Goal: Task Accomplishment & Management: Complete application form

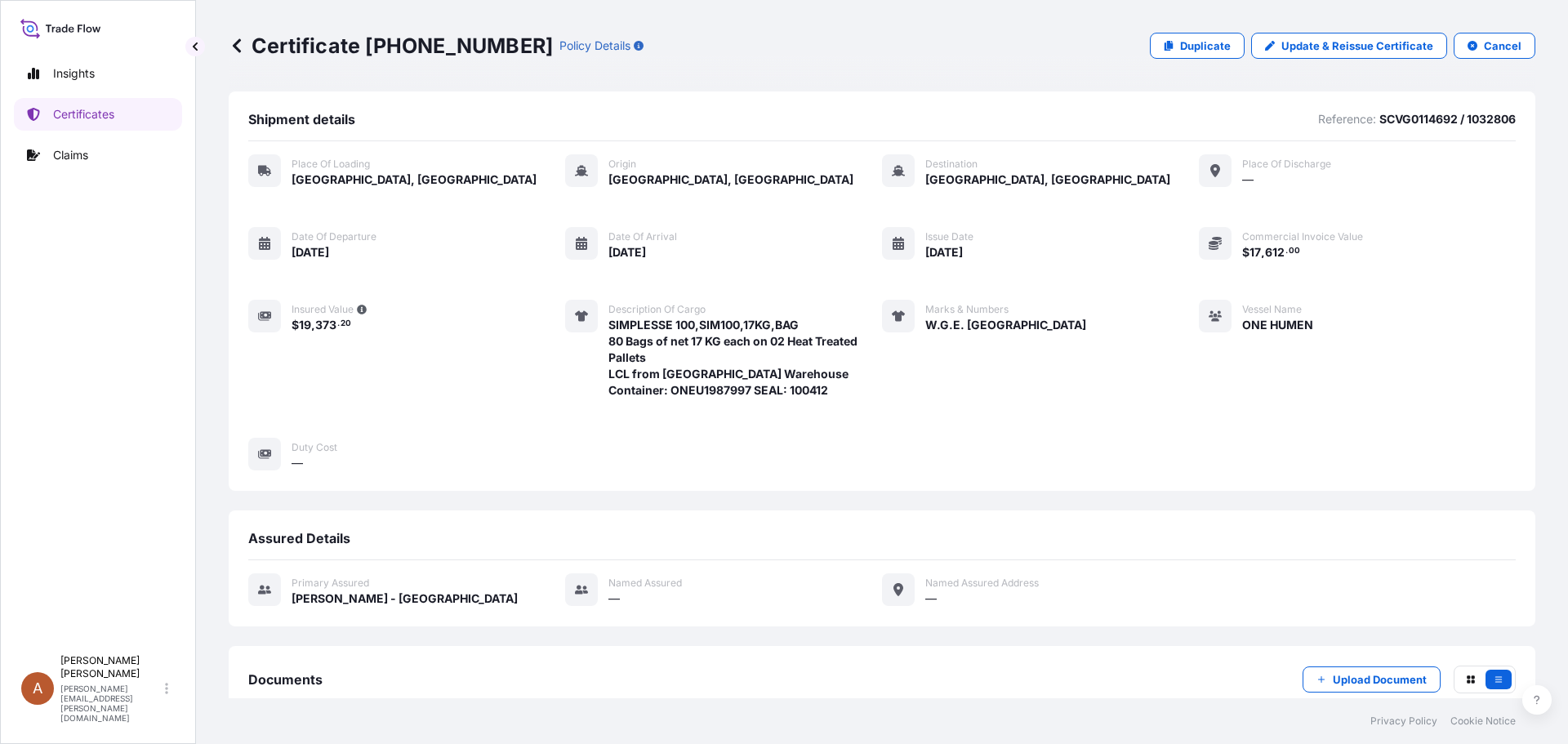
click at [238, 44] on icon at bounding box center [237, 46] width 17 height 17
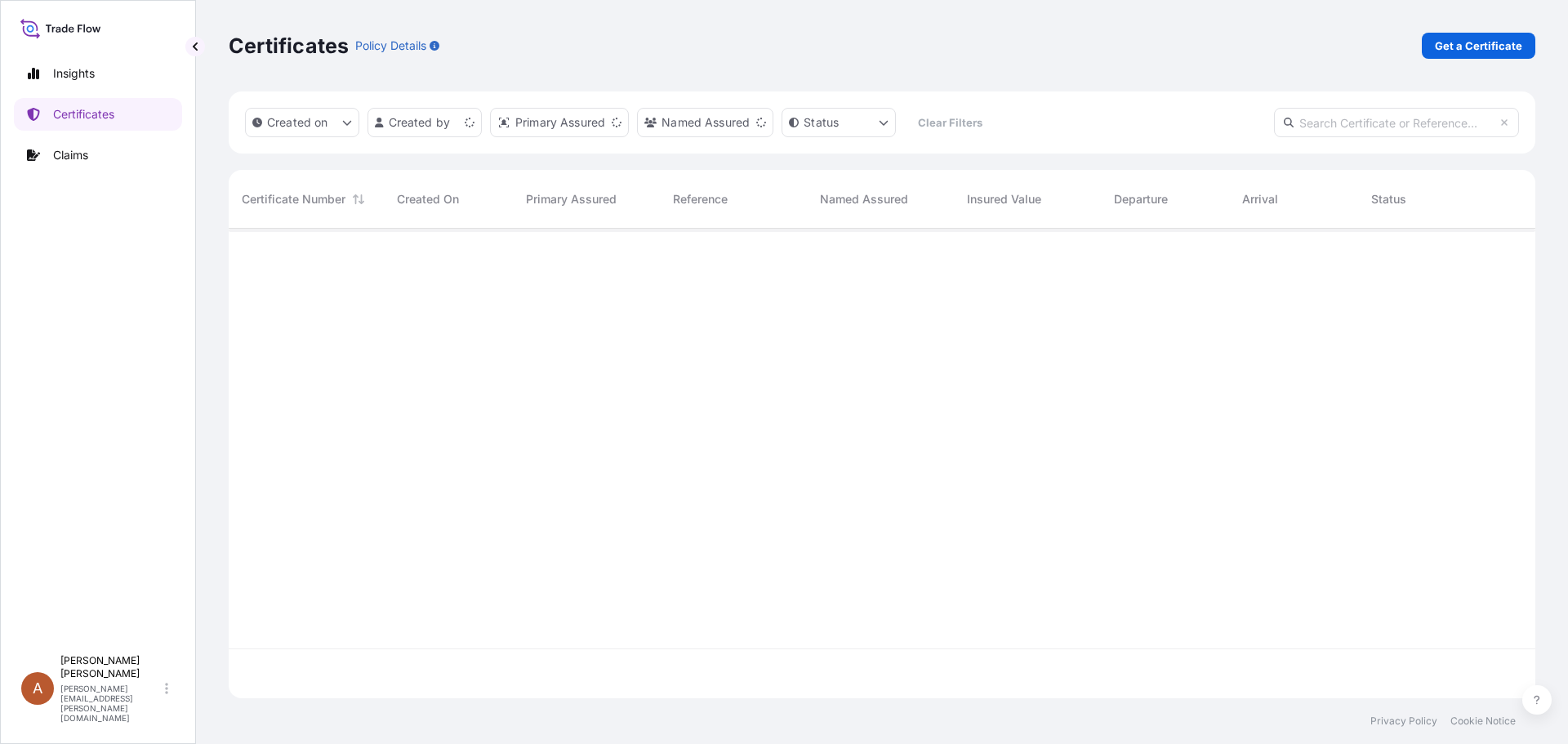
scroll to position [466, 1294]
click at [1470, 30] on div "Certificates Policy Details Get a Certificate" at bounding box center [882, 46] width 1307 height 91
click at [1476, 50] on p "Get a Certificate" at bounding box center [1478, 46] width 87 height 17
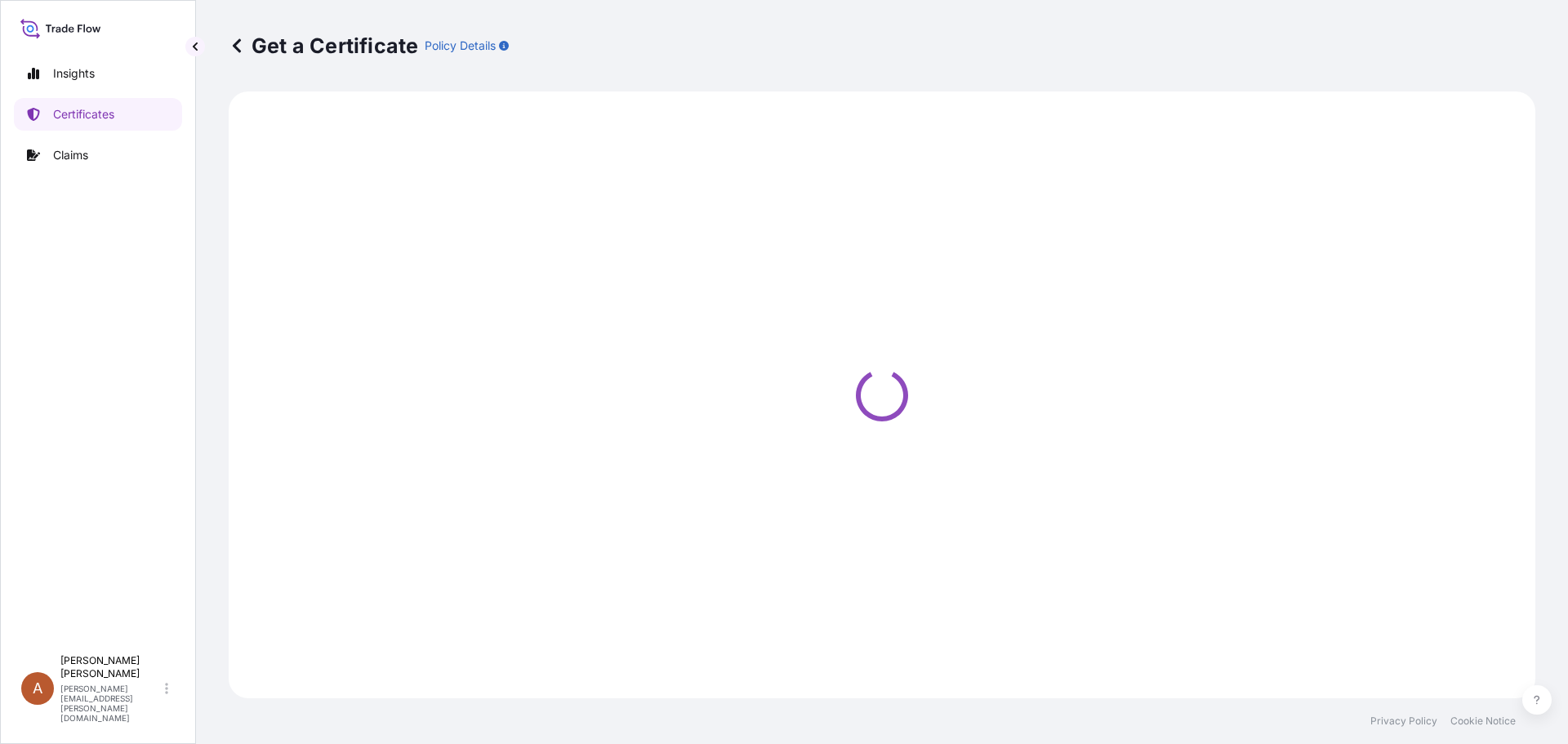
select select "Sea"
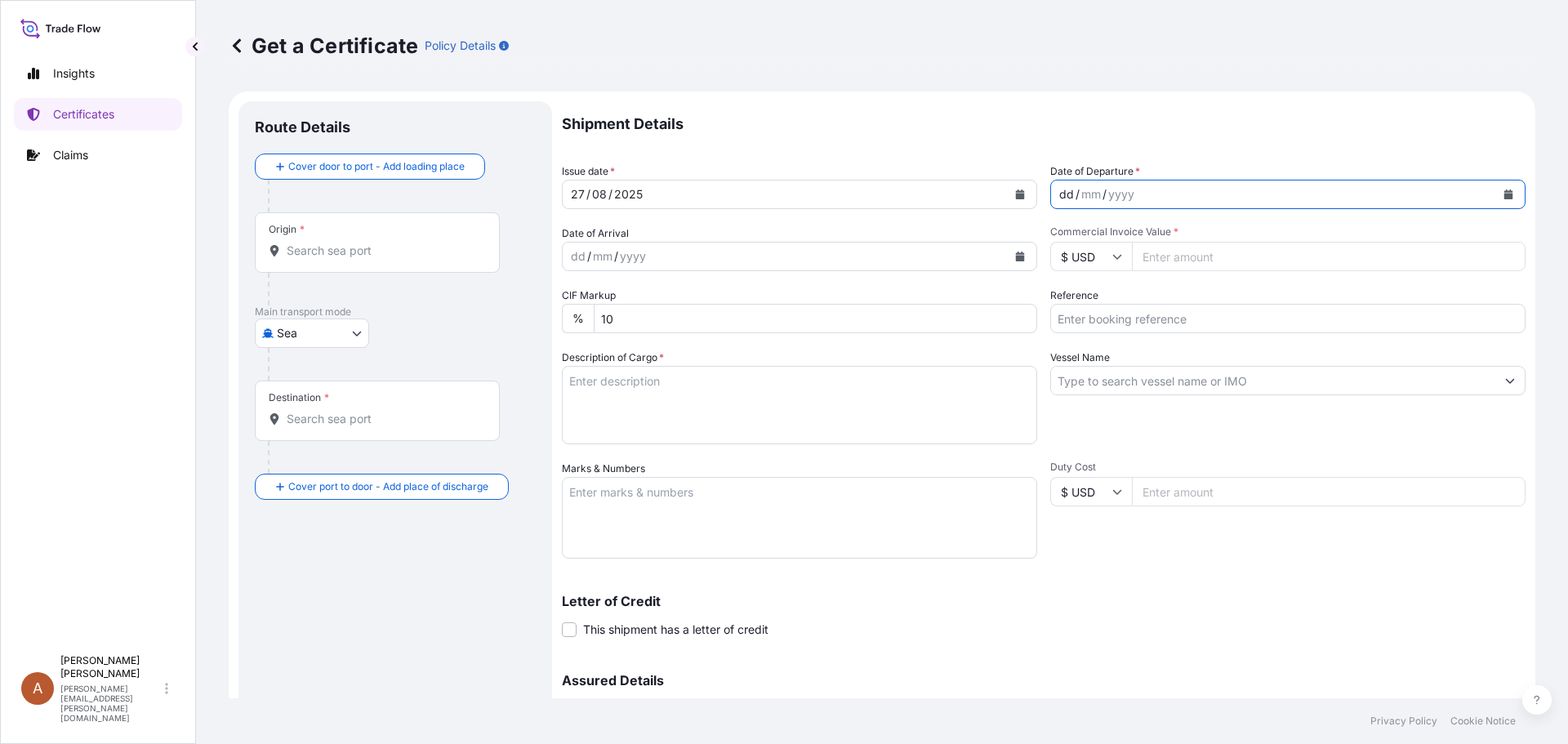
drag, startPoint x: 534, startPoint y: 183, endPoint x: 1056, endPoint y: 192, distance: 522.1
click at [1058, 192] on div "dd" at bounding box center [1066, 194] width 18 height 19
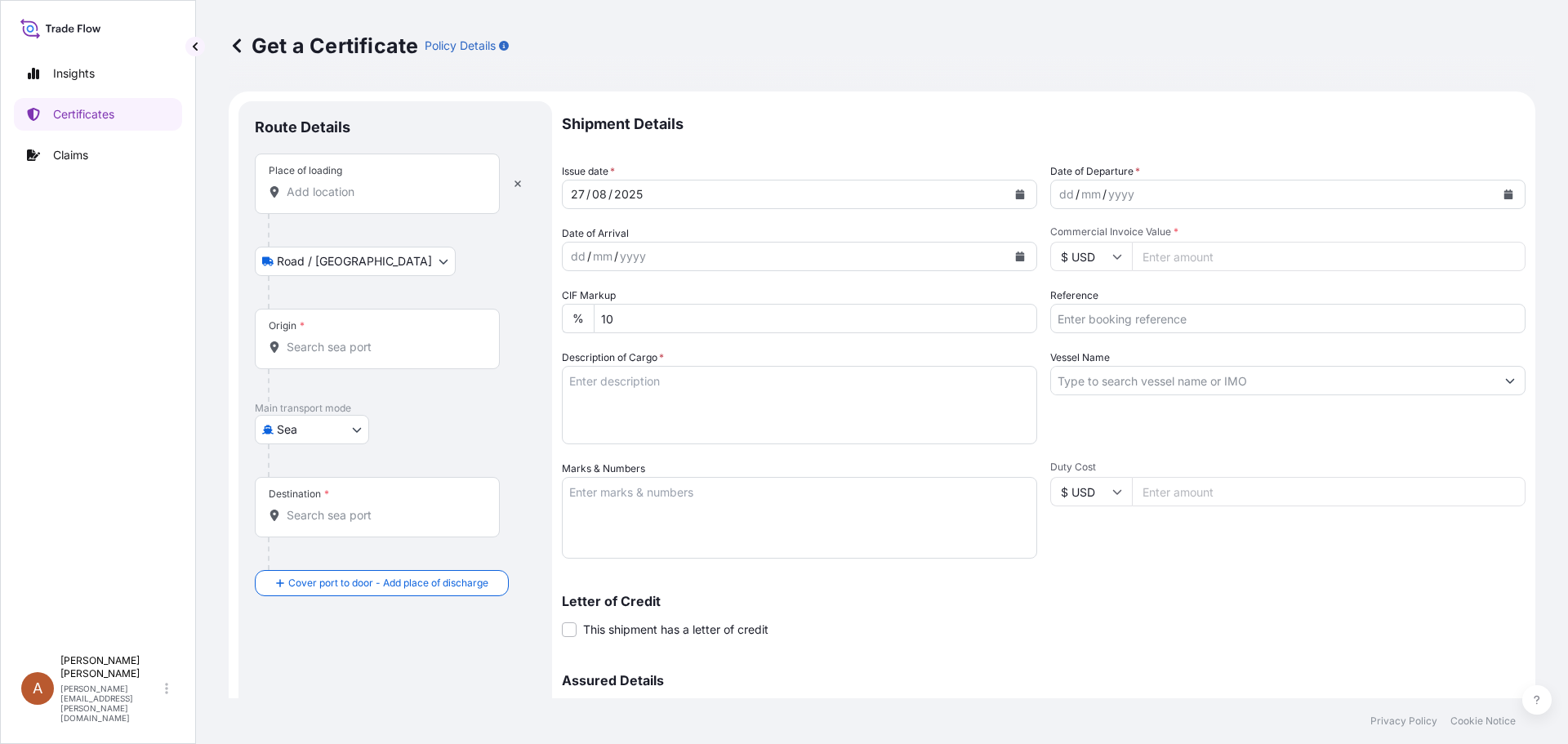
click at [297, 192] on input "Place of loading" at bounding box center [383, 192] width 193 height 17
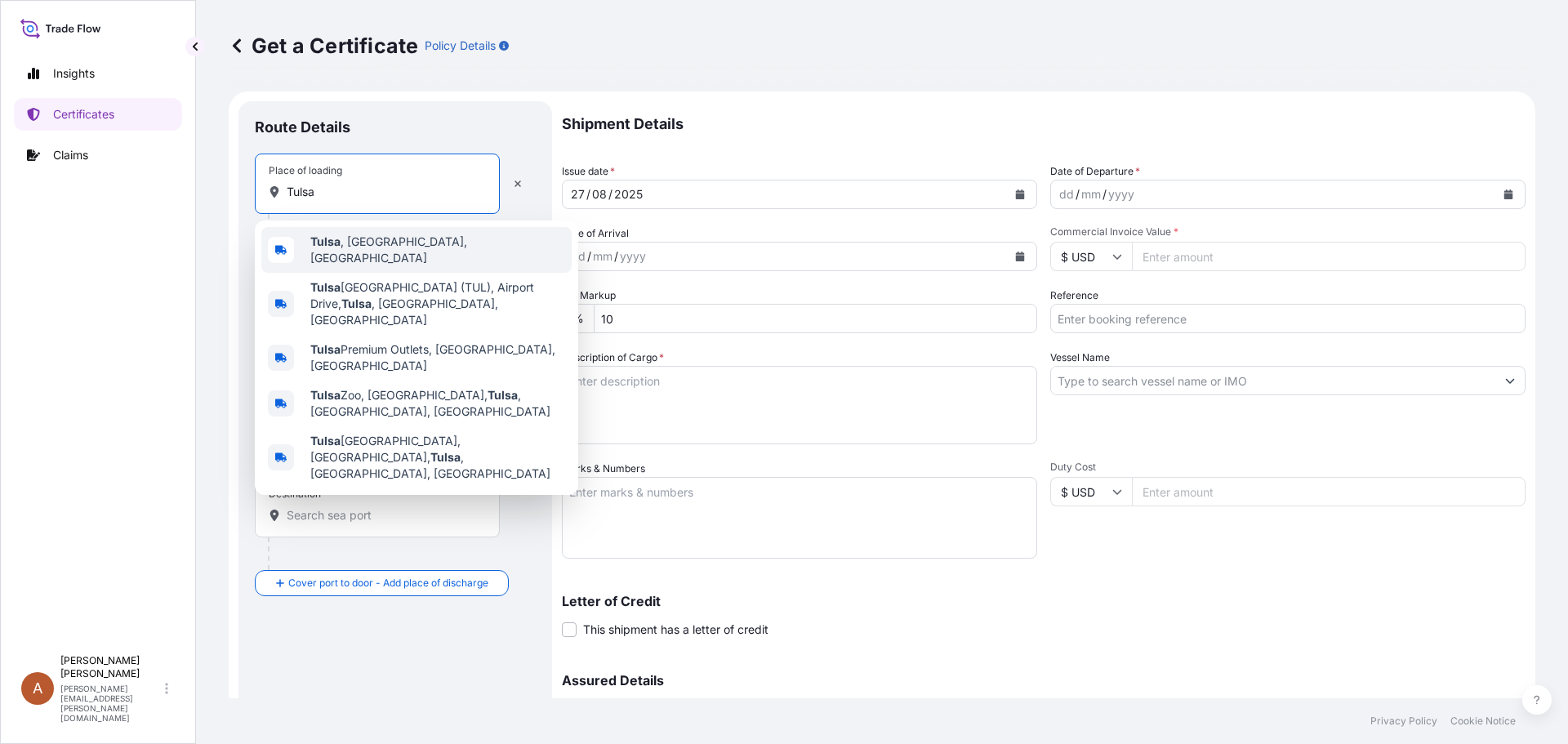
click at [364, 246] on span "[GEOGRAPHIC_DATA] , [GEOGRAPHIC_DATA], [GEOGRAPHIC_DATA]" at bounding box center [438, 250] width 255 height 33
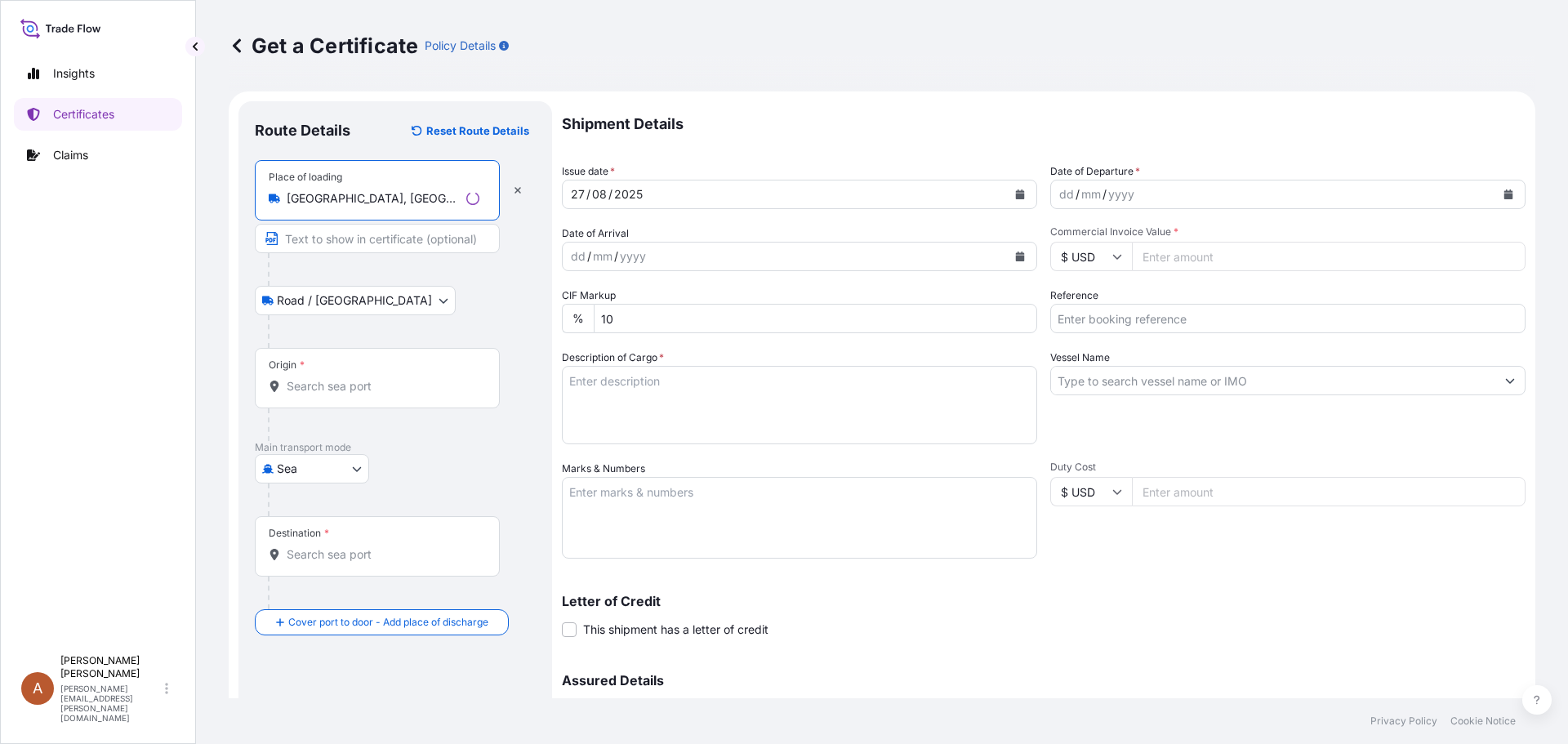
type input "[GEOGRAPHIC_DATA], [GEOGRAPHIC_DATA], [GEOGRAPHIC_DATA]"
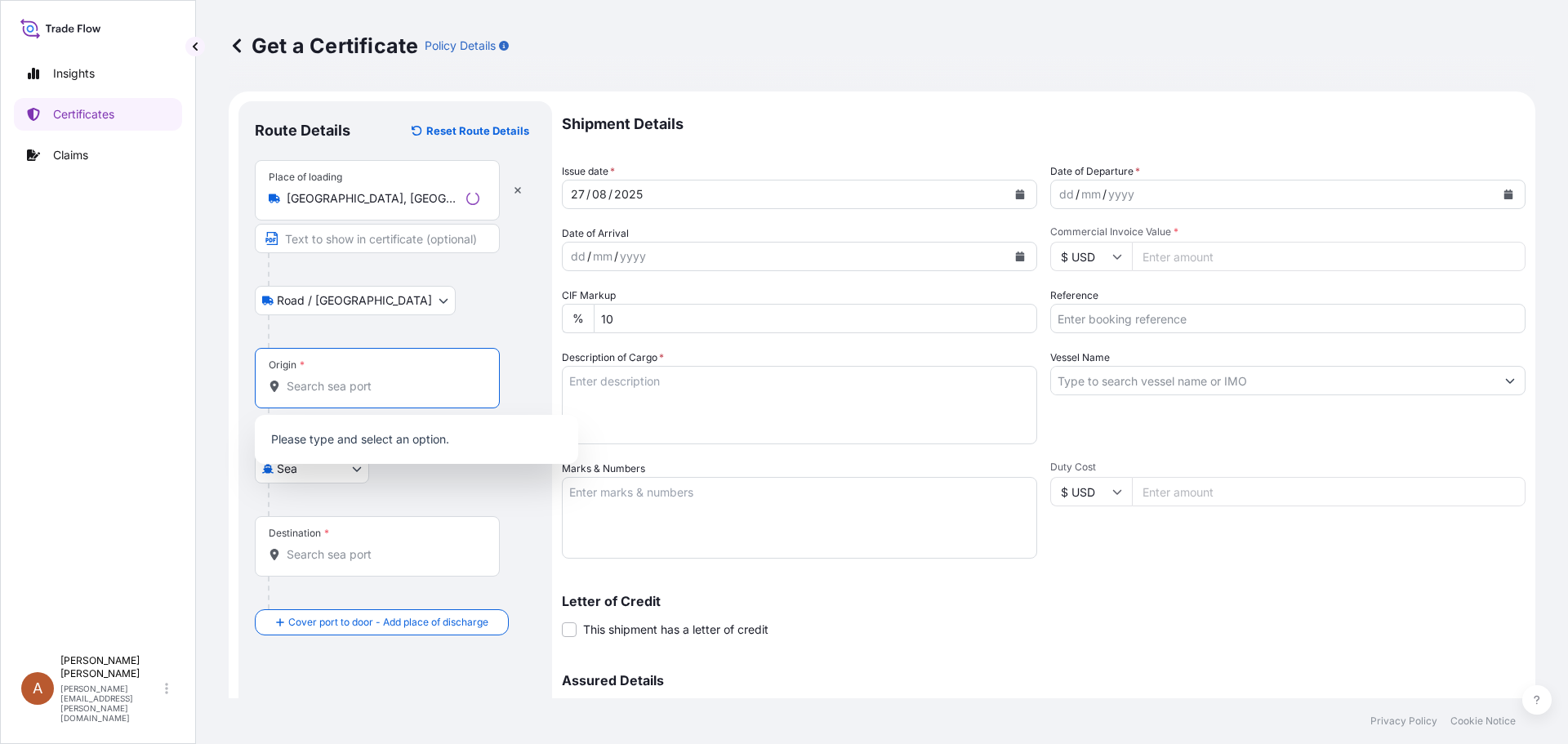
click at [300, 389] on input "Origin *" at bounding box center [383, 386] width 193 height 17
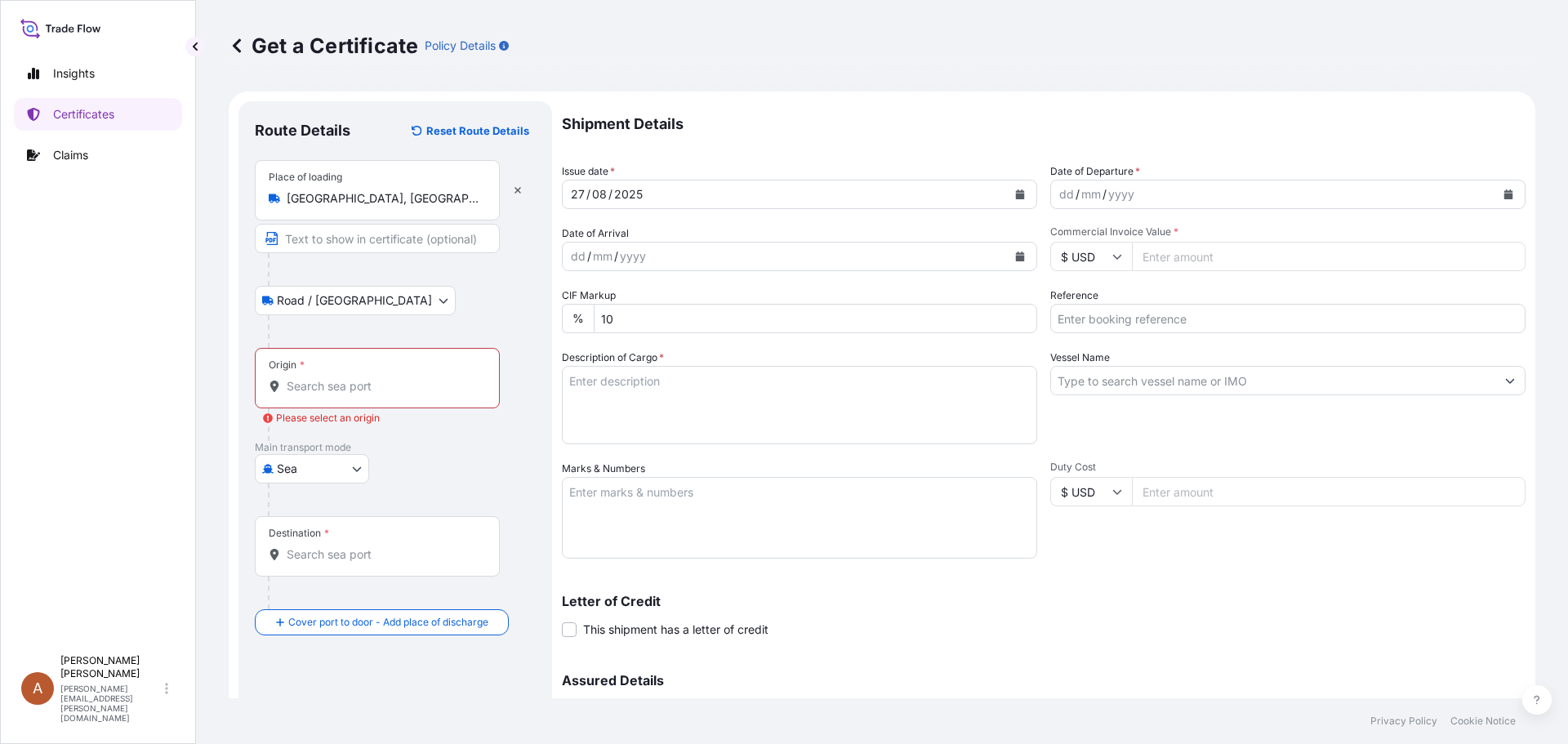
click at [302, 390] on input "Origin * Please select an origin" at bounding box center [383, 386] width 193 height 17
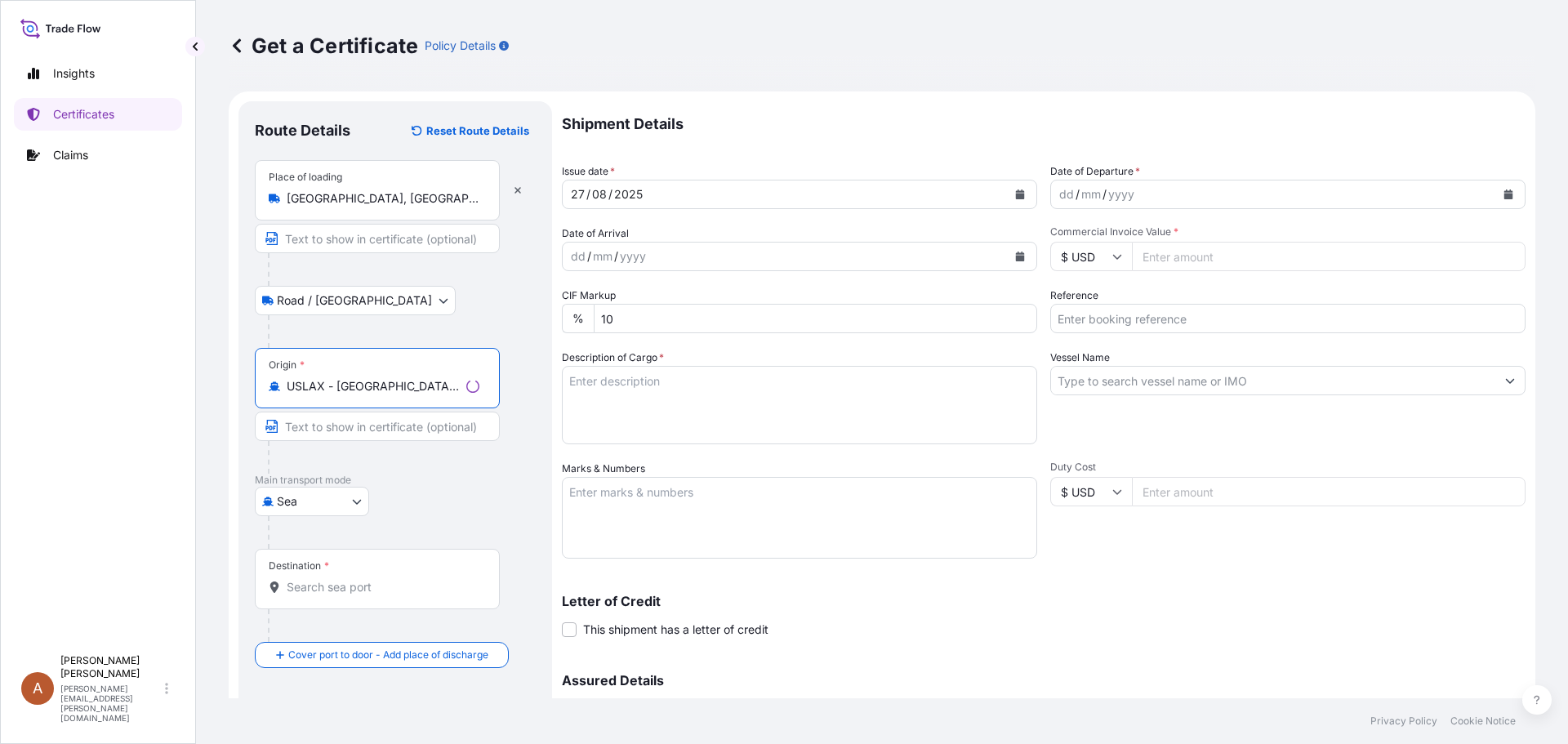
type input "USLAX - [GEOGRAPHIC_DATA], [GEOGRAPHIC_DATA]"
click at [292, 598] on div "Destination *" at bounding box center [377, 579] width 245 height 61
click at [292, 595] on input "Destination *" at bounding box center [383, 587] width 193 height 17
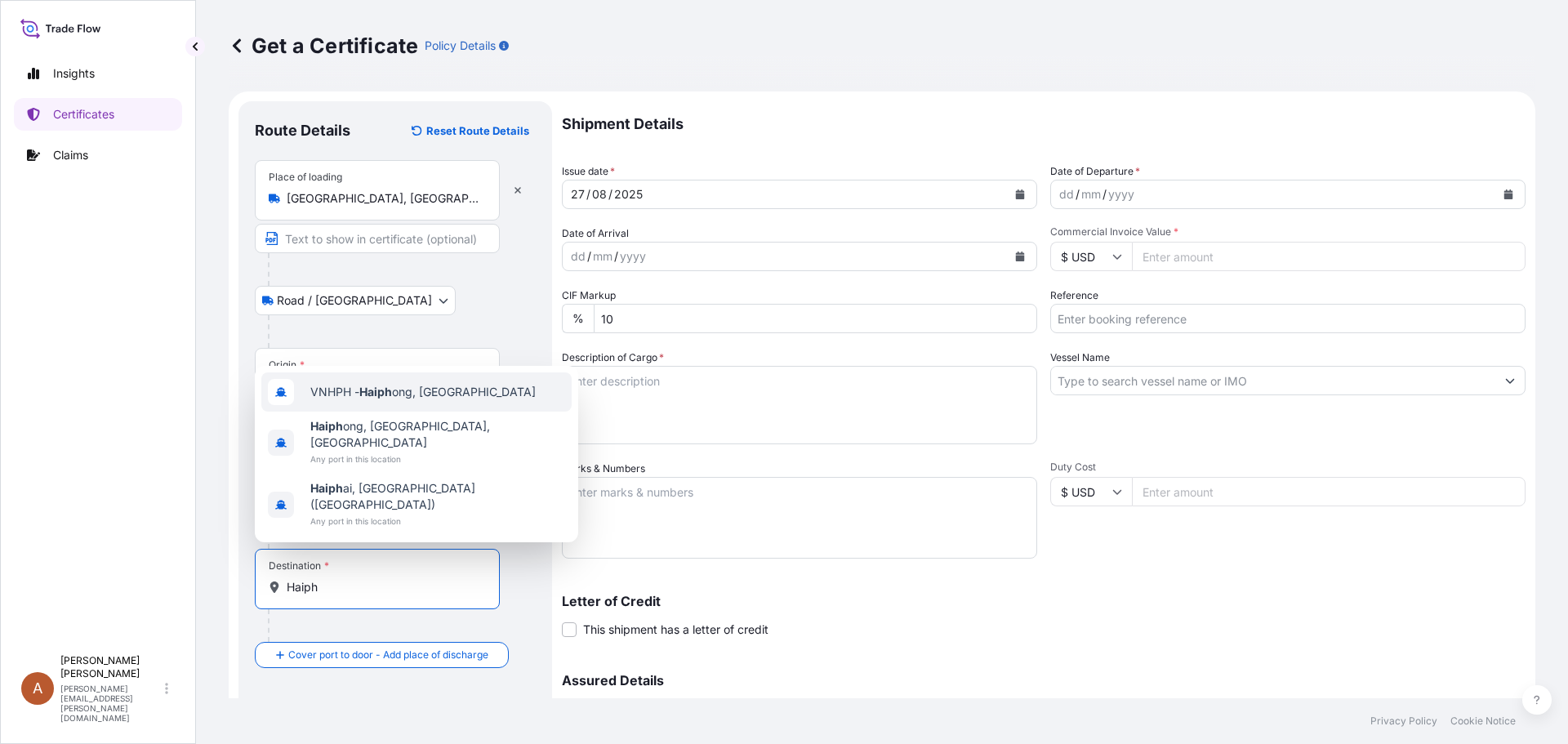
click at [412, 400] on span "VNHPH - Haiph ong, [GEOGRAPHIC_DATA]" at bounding box center [423, 391] width 225 height 17
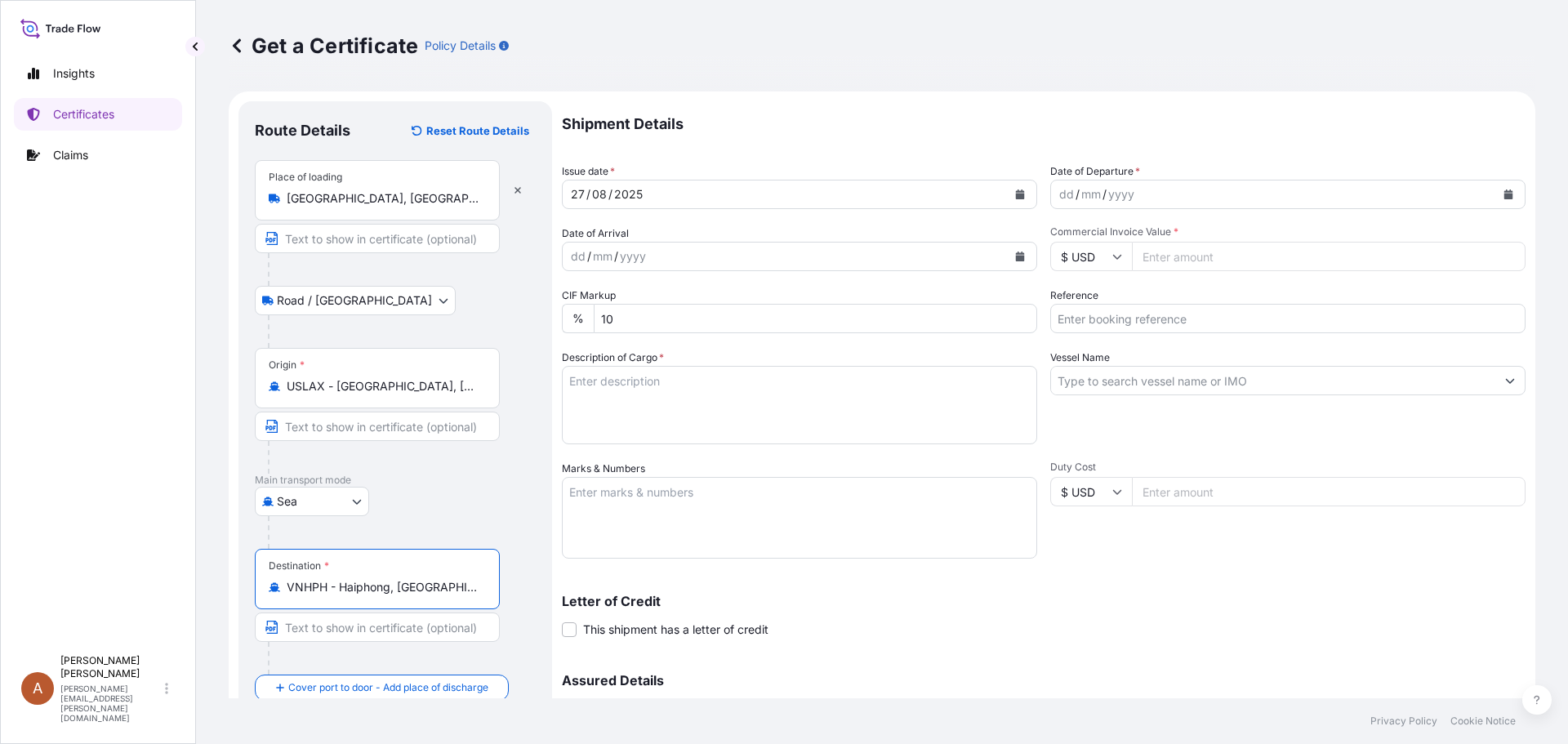
type input "VNHPH - Haiphong, [GEOGRAPHIC_DATA]"
click at [1058, 193] on div "dd" at bounding box center [1066, 194] width 18 height 19
click at [1146, 254] on input "Commercial Invoice Value *" at bounding box center [1329, 256] width 393 height 29
type input "154077.00"
type input "SCVG0114772 / 1029895"
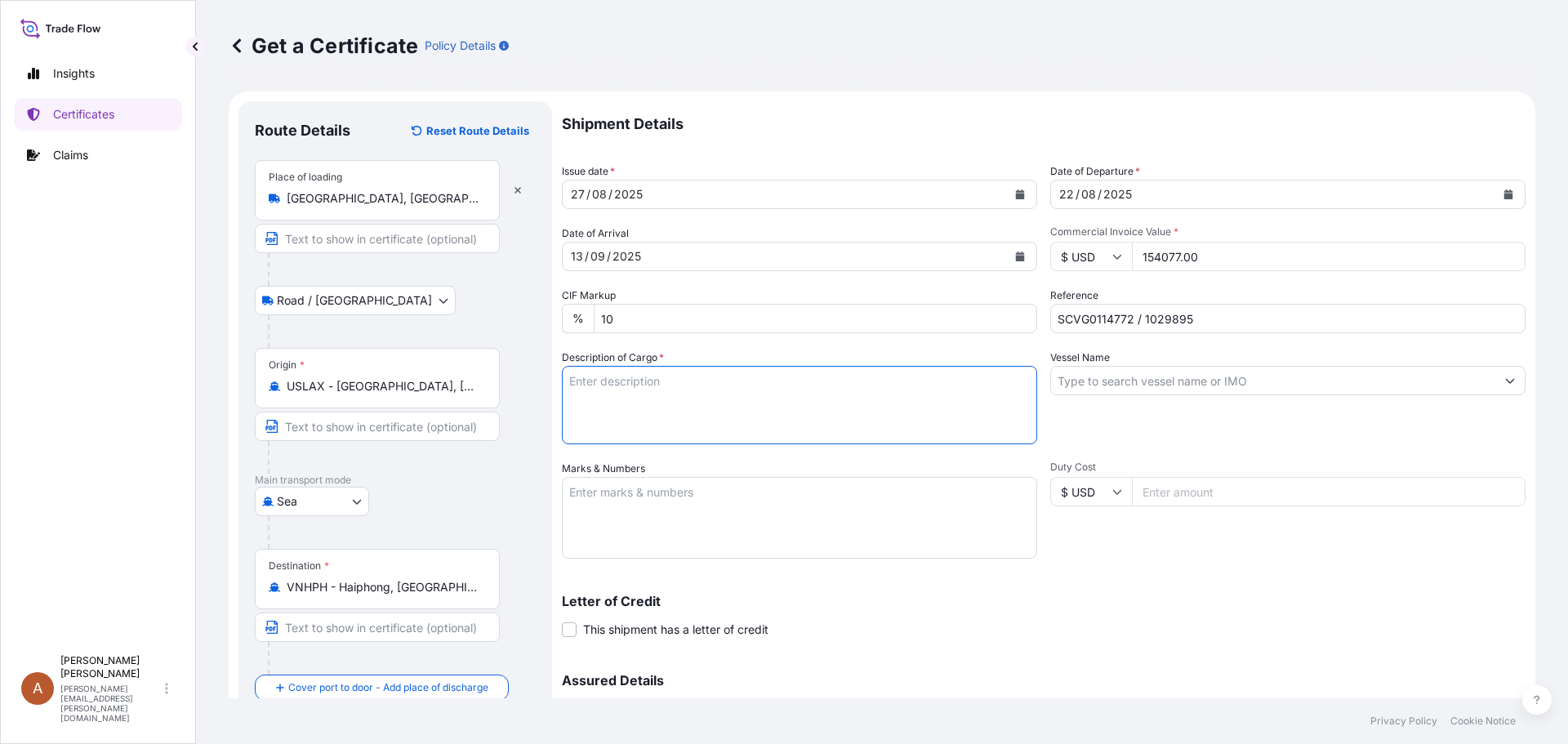
click at [568, 375] on textarea "Description of Cargo *" at bounding box center [800, 405] width 475 height 78
paste textarea "KELCOGEL HMB,KGELHMB,25KG,BAG HS-Code: 38 24 99"
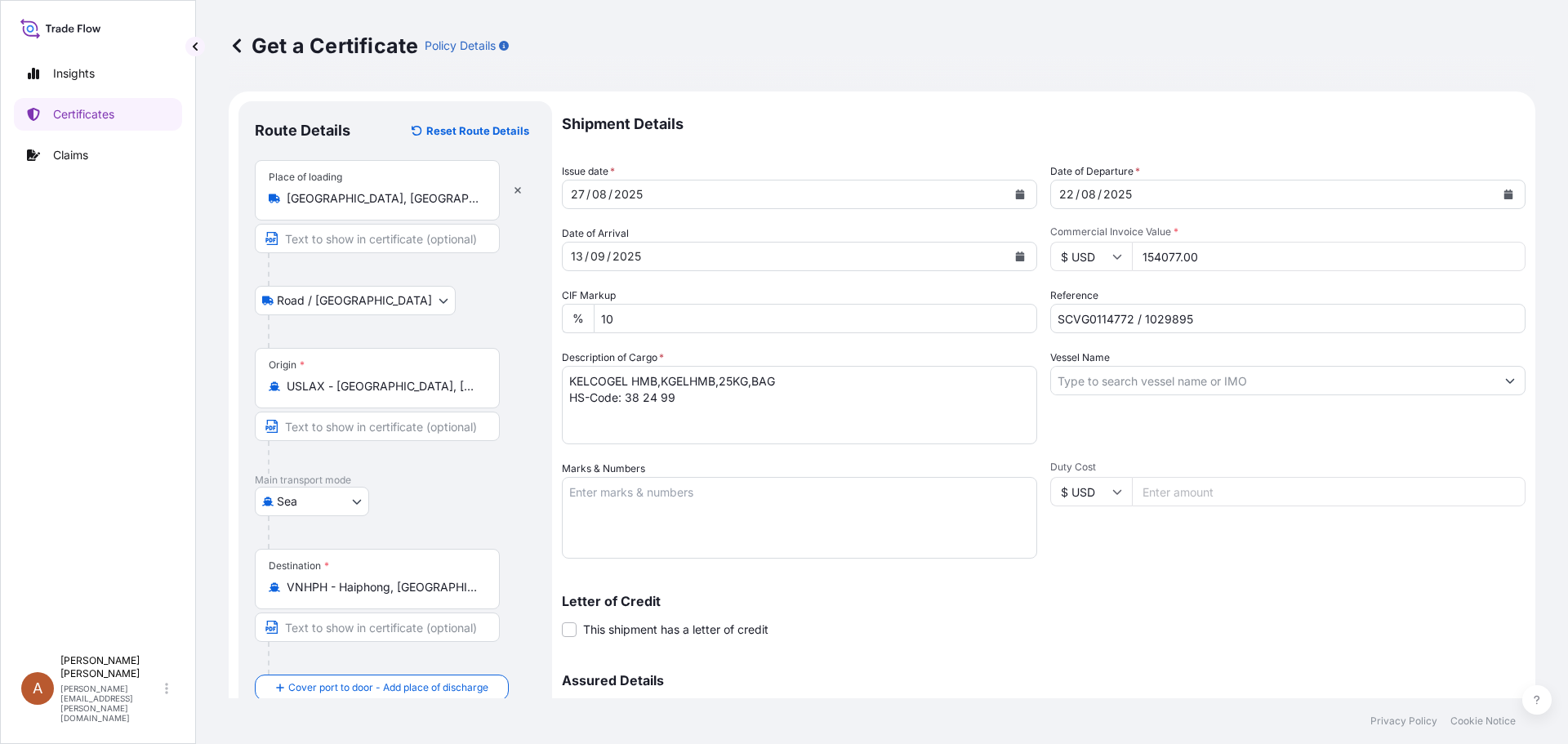
click at [569, 414] on textarea "KELCOGEL HMB,KGELHMB,25KG,BAG HS-Code: 38 24 99" at bounding box center [800, 405] width 475 height 78
paste textarea "319 Bags of net 25KG each on 08 Heat Treated Pallets Vol: 1 x 20’ FCL from [GEO…"
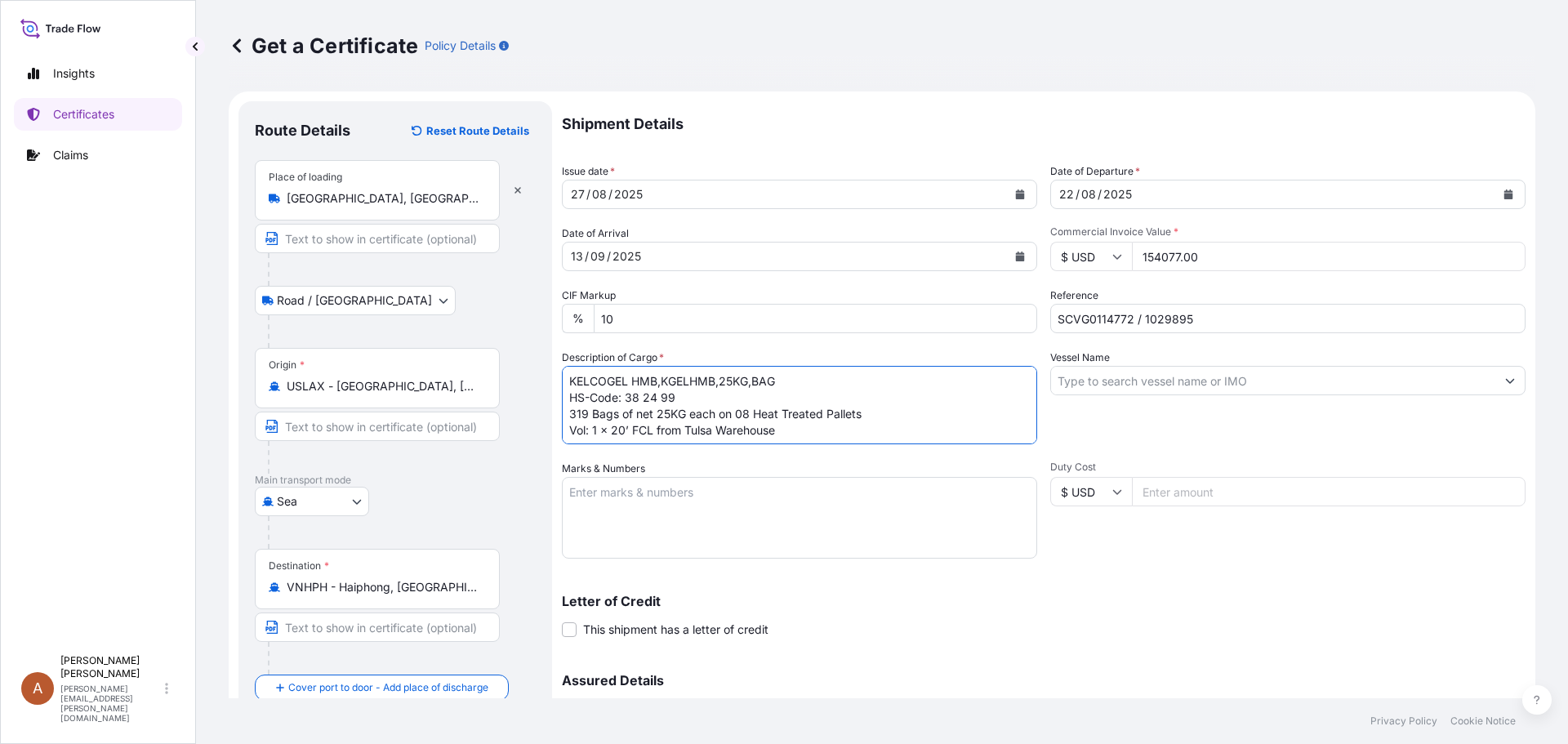
scroll to position [10, 0]
click at [624, 434] on textarea "KELCOGEL HMB,KGELHMB,25KG,BAG HS-Code: 38 24 99 319 Bags of net 25KG each on 08…" at bounding box center [800, 405] width 475 height 78
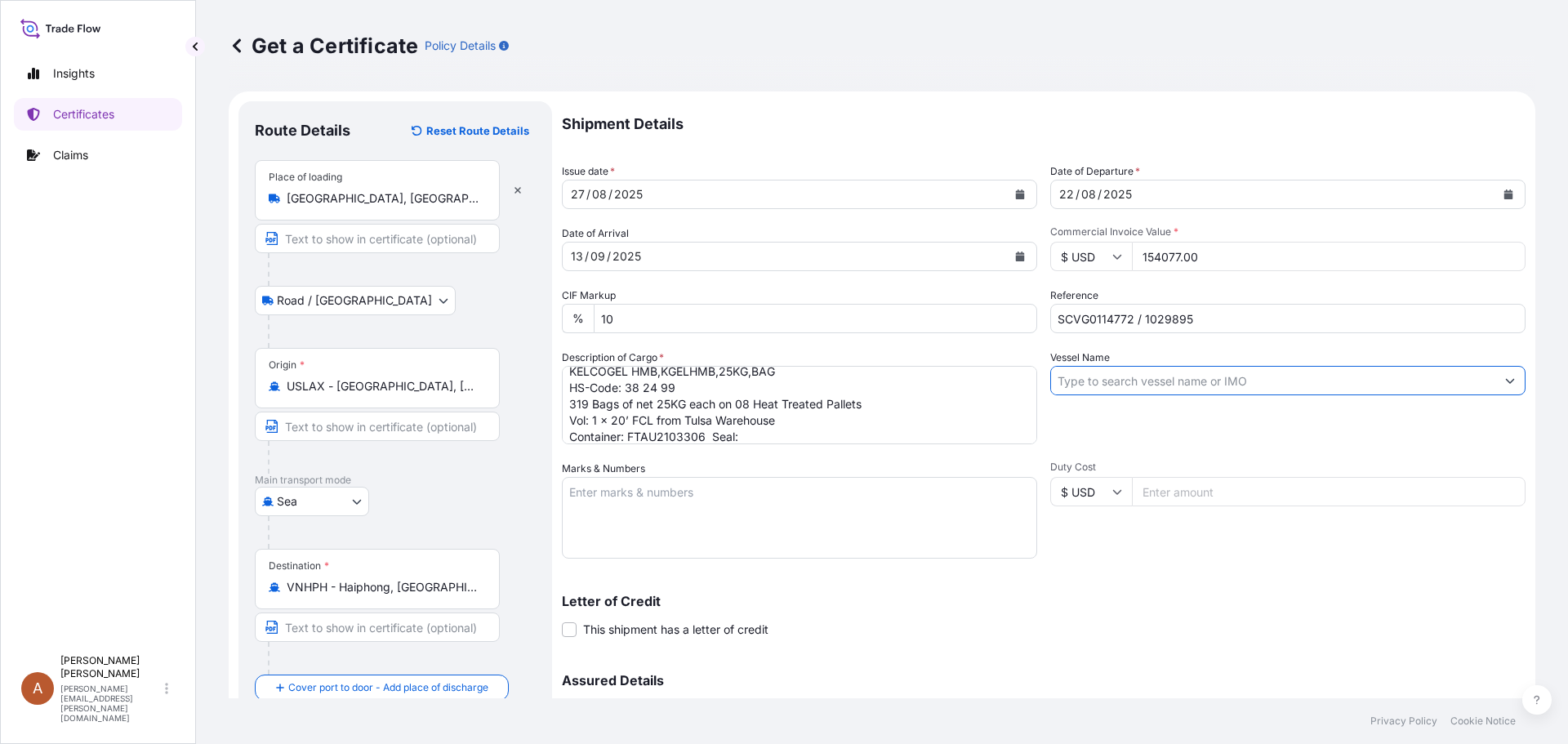
click at [759, 432] on textarea "KELCOGEL HMB,KGELHMB,25KG,BAG HS-Code: 38 24 99 319 Bags of net 25KG each on 08…" at bounding box center [800, 405] width 475 height 78
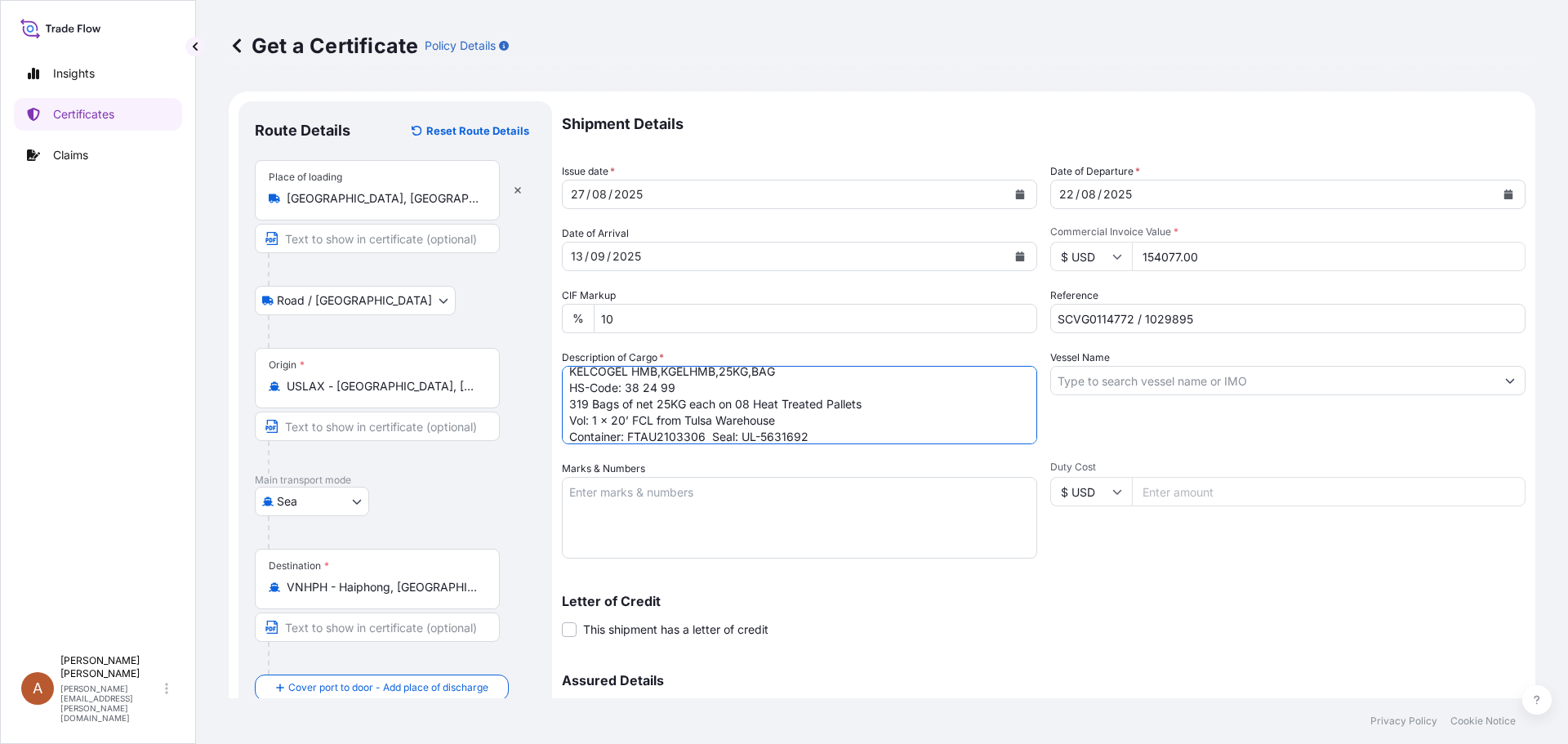
type textarea "KELCOGEL HMB,KGELHMB,25KG,BAG HS-Code: 38 24 99 319 Bags of net 25KG each on 08…"
click at [1065, 377] on input "Vessel Name" at bounding box center [1273, 380] width 444 height 29
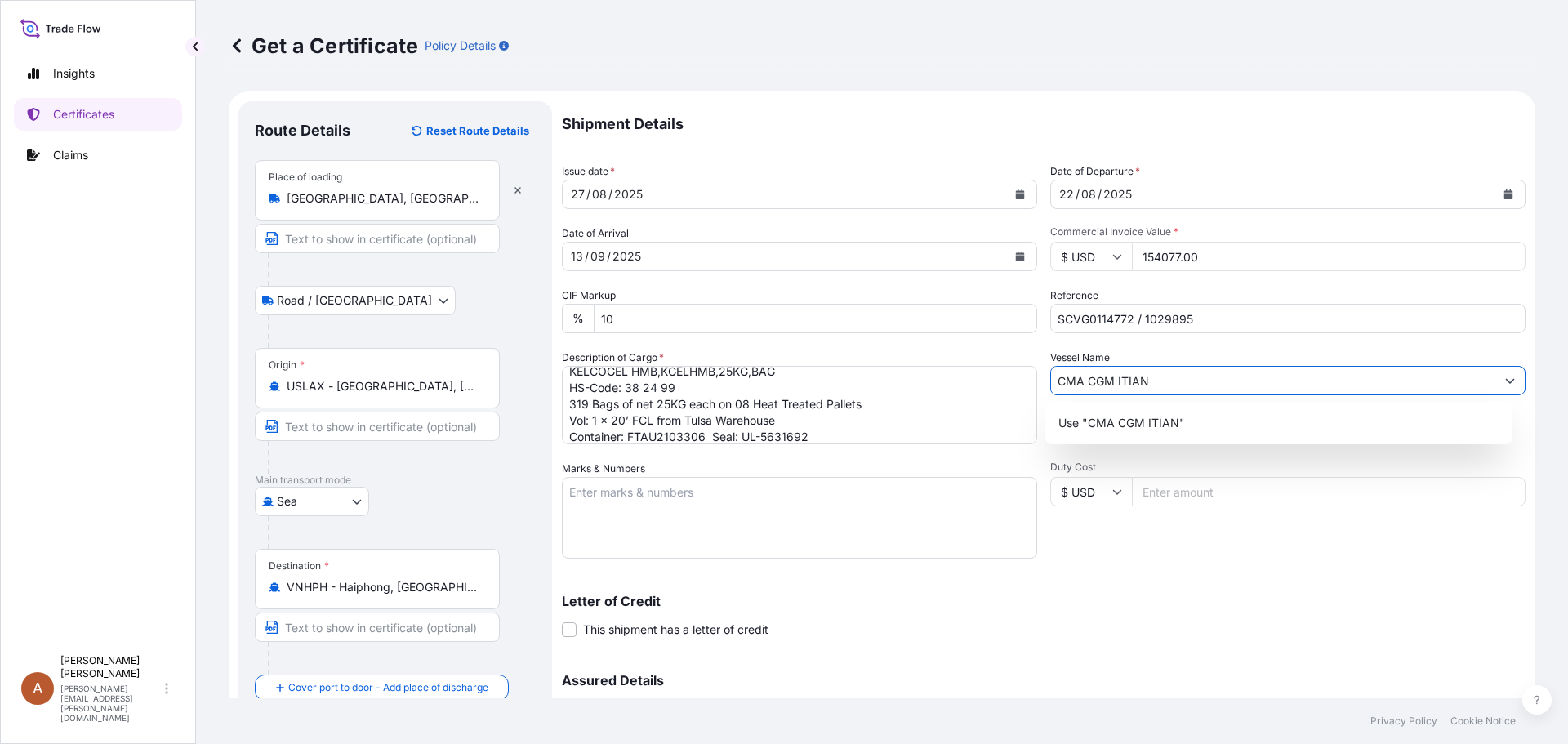
click at [1110, 379] on input "CMA CGM ITIAN" at bounding box center [1273, 380] width 444 height 29
drag, startPoint x: 1164, startPoint y: 382, endPoint x: 1112, endPoint y: 382, distance: 52.0
click at [1112, 382] on input "CMA CGM ITIAN" at bounding box center [1273, 380] width 444 height 29
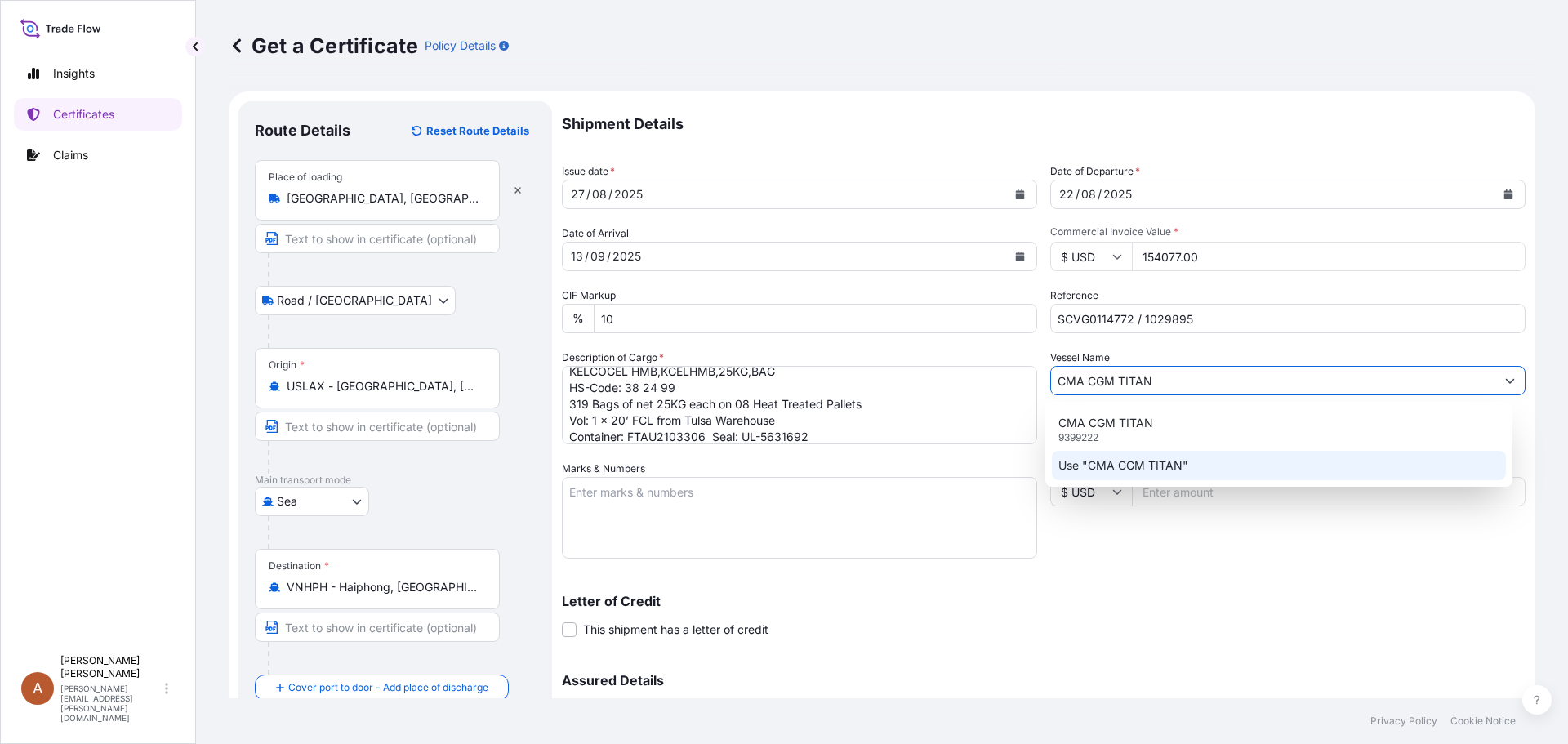
click at [1092, 434] on p "9399222" at bounding box center [1078, 437] width 40 height 13
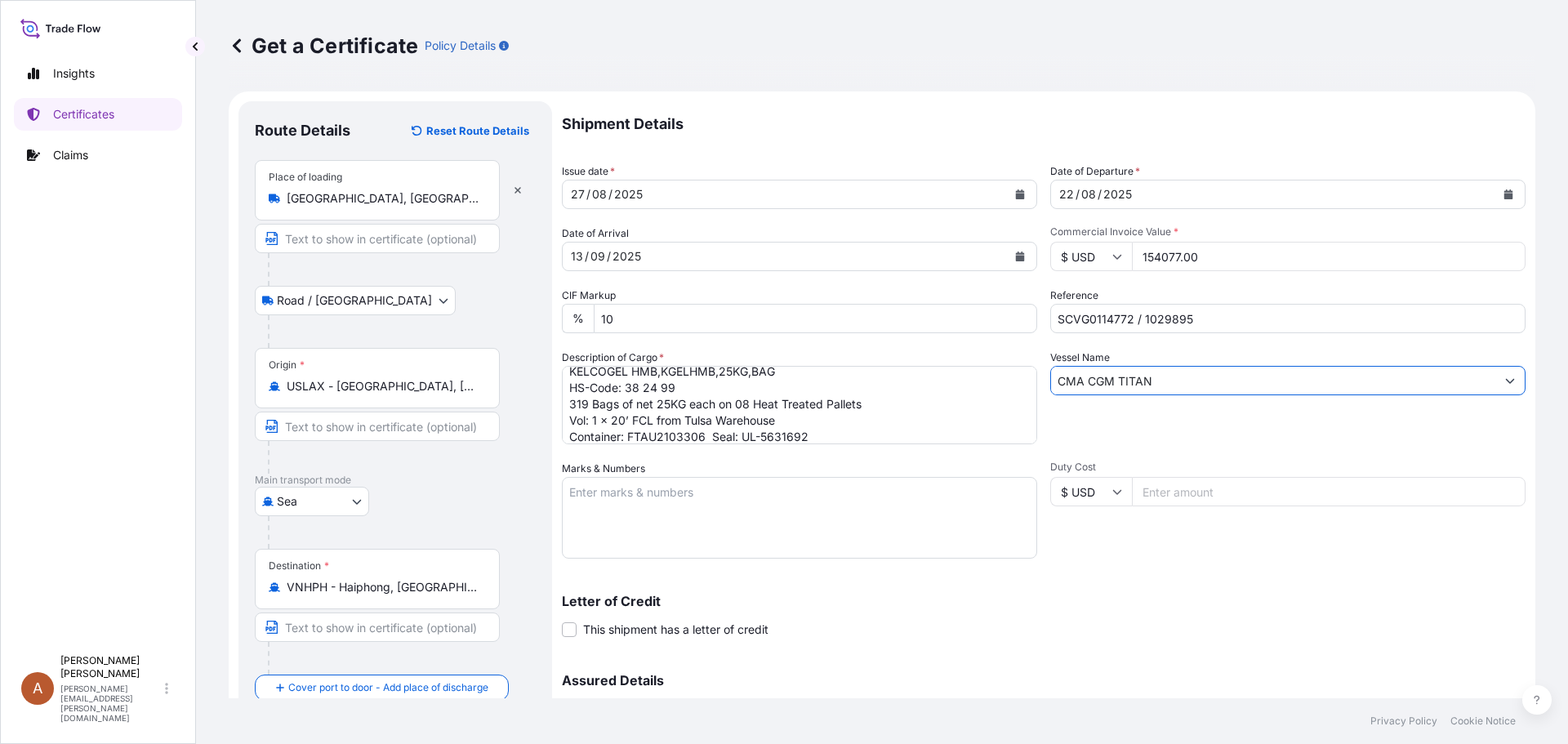
type input "CMA CGM TITAN"
click at [620, 493] on textarea "Marks & Numbers" at bounding box center [800, 517] width 475 height 82
click at [614, 493] on textarea "Marks & Numbers" at bounding box center [800, 517] width 475 height 82
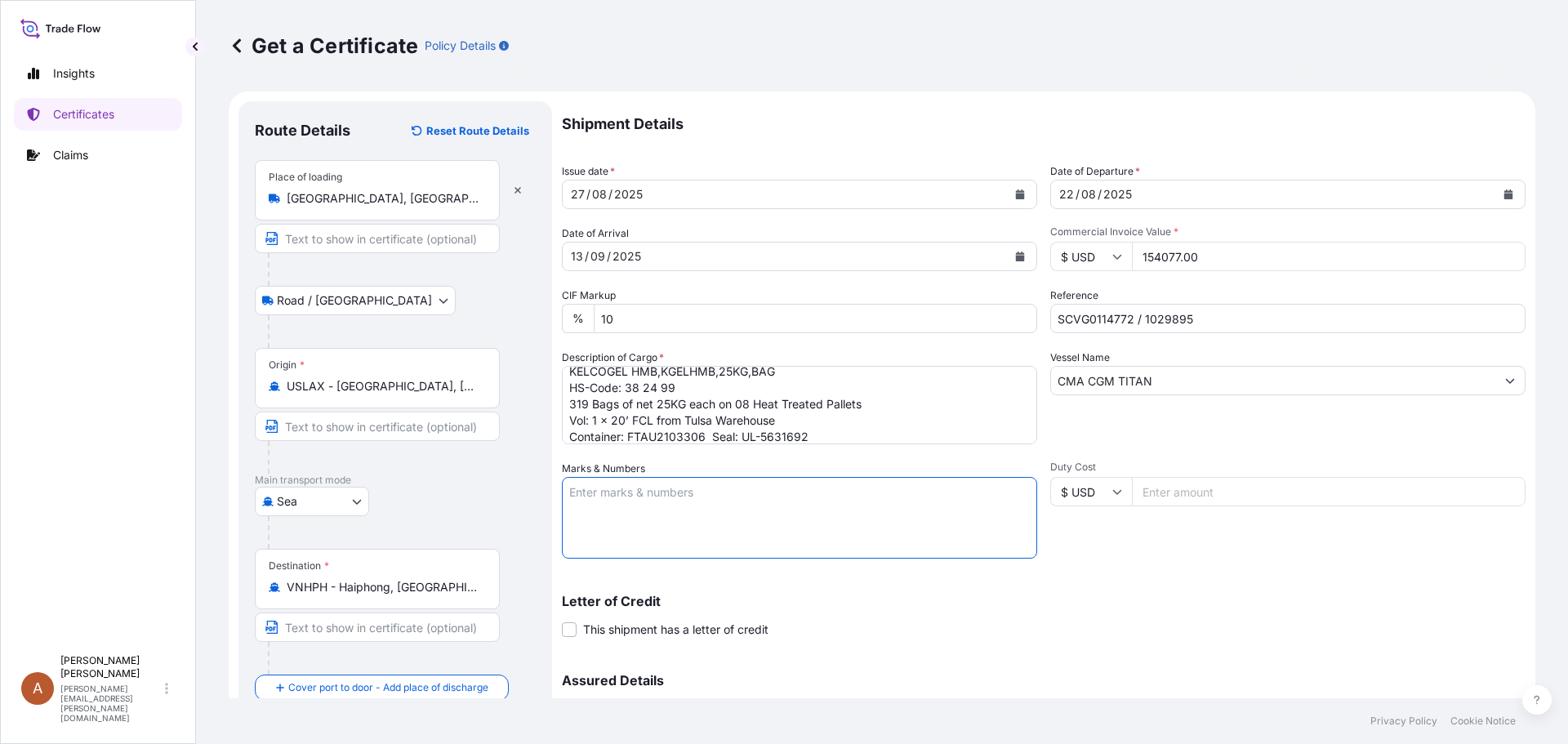
paste textarea "ASIA CHEMICAL CORPORATION ACC-25042058 Haiphong (Marks above on pallets on lett…"
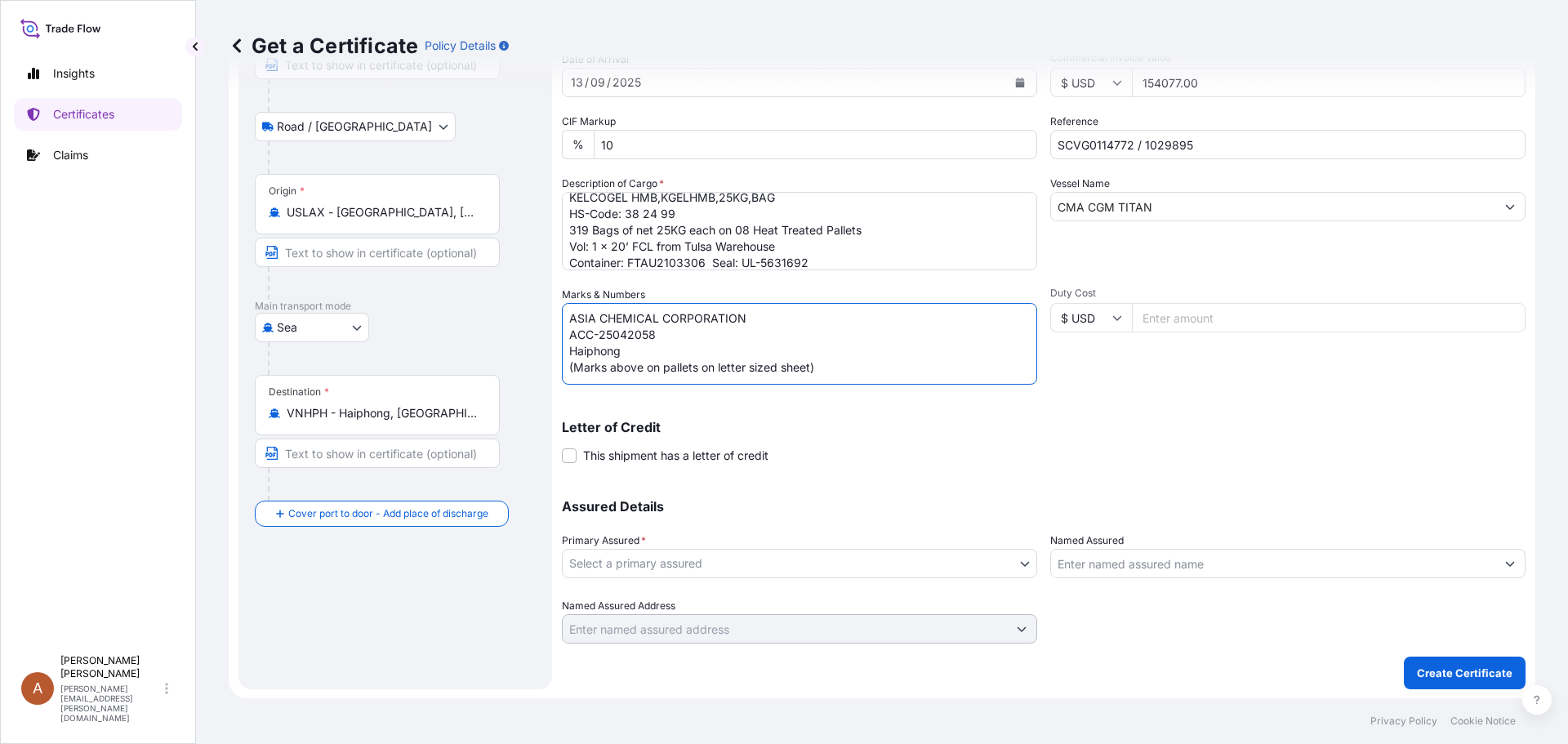
scroll to position [175, 0]
type textarea "ASIA CHEMICAL CORPORATION ACC-25042058 Haiphong (Marks above on pallets on lett…"
click at [606, 564] on body "Insights Certificates Claims A Alicia Pye-miller [EMAIL_ADDRESS][PERSON_NAME][D…" at bounding box center [784, 372] width 1568 height 744
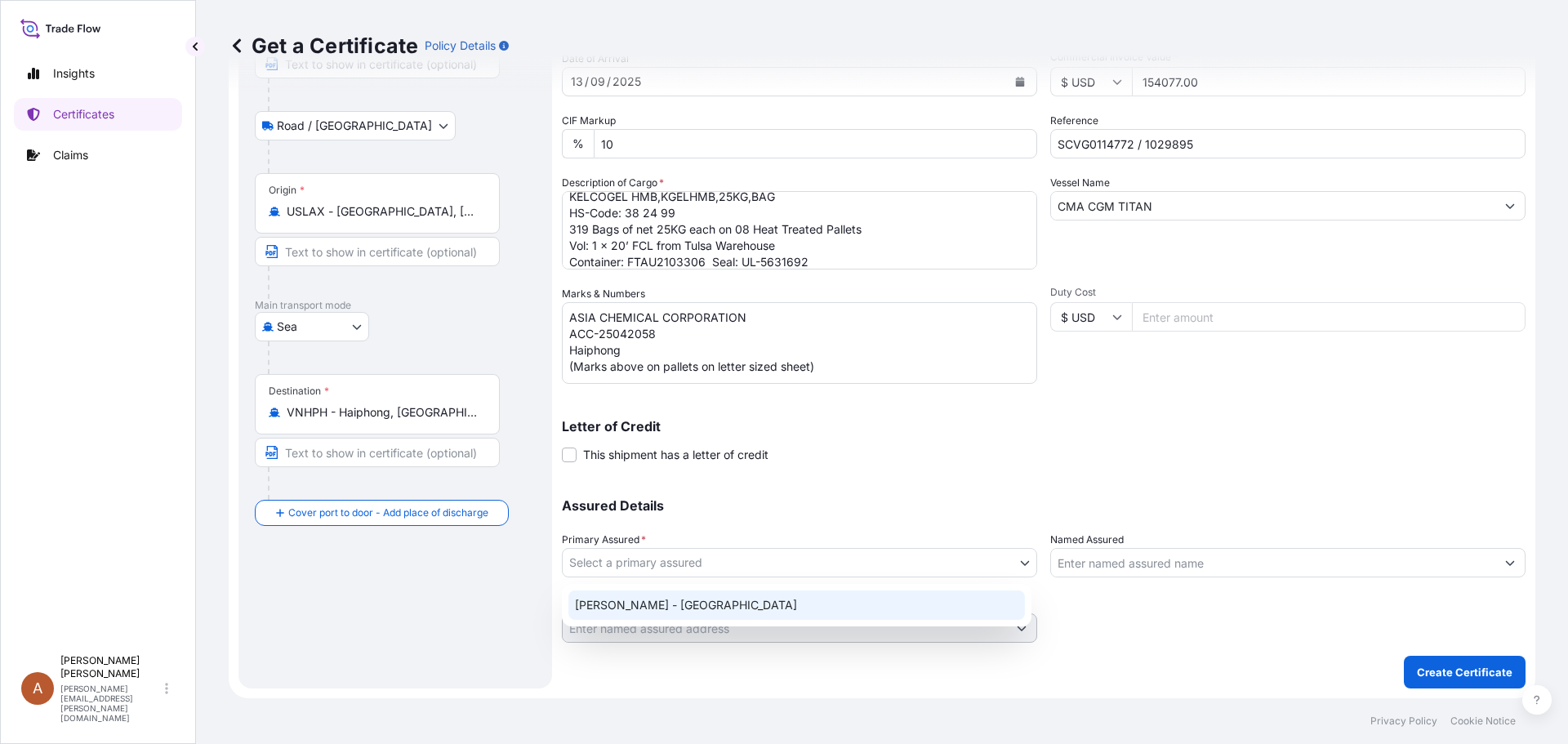
click at [617, 612] on div "[PERSON_NAME] - [GEOGRAPHIC_DATA]" at bounding box center [796, 604] width 457 height 29
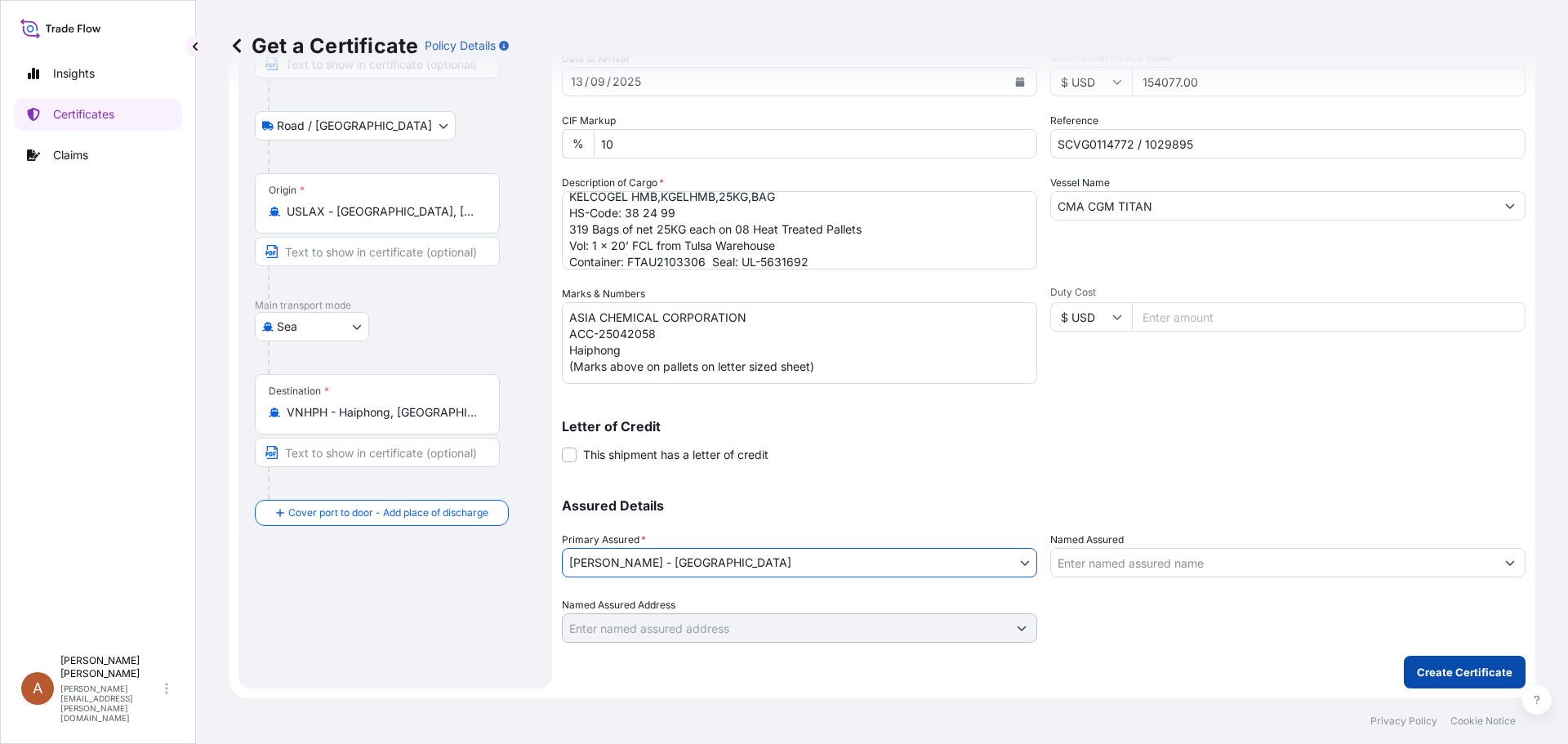
click at [1440, 667] on p "Create Certificate" at bounding box center [1465, 672] width 96 height 17
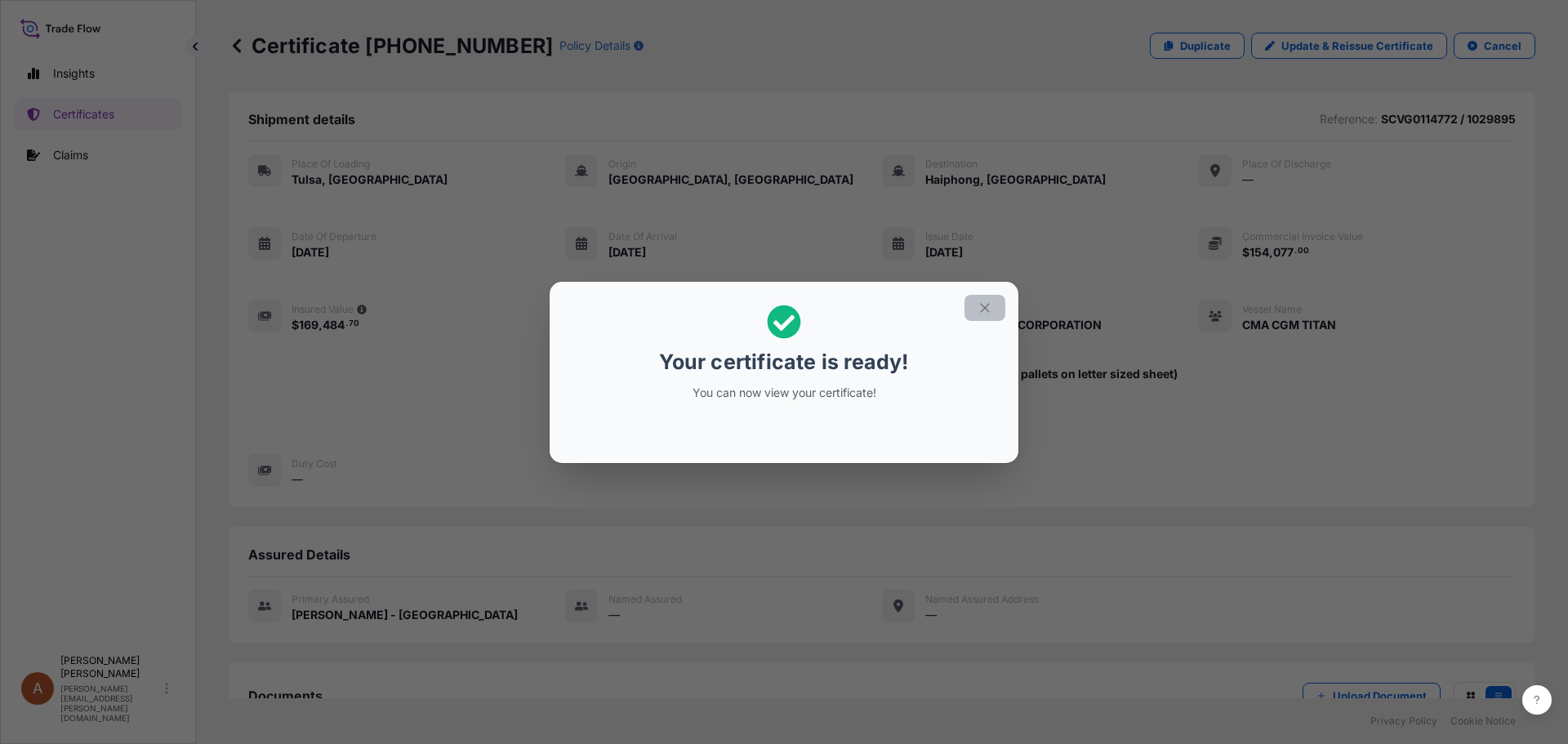
click at [992, 307] on icon "button" at bounding box center [985, 308] width 15 height 15
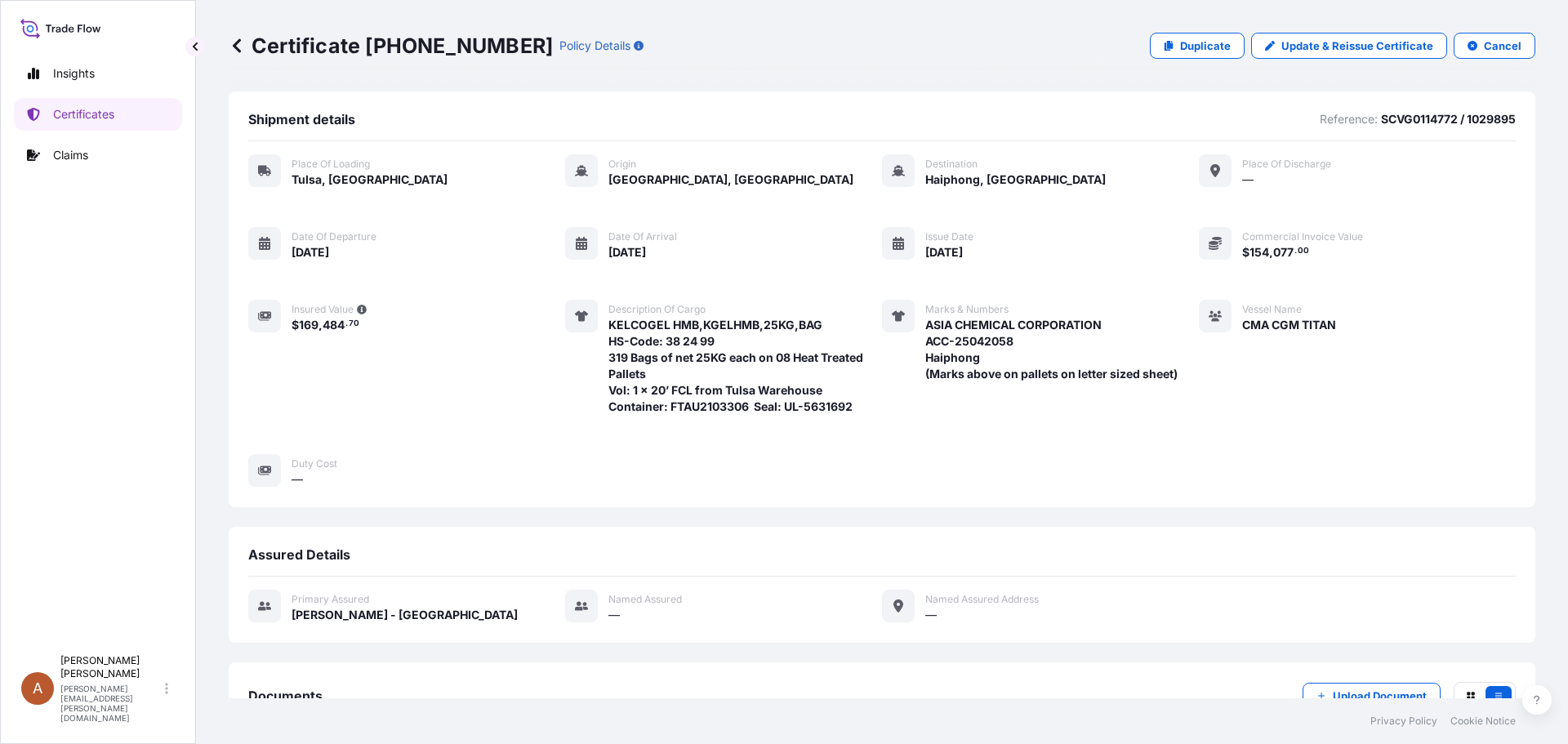
scroll to position [219, 0]
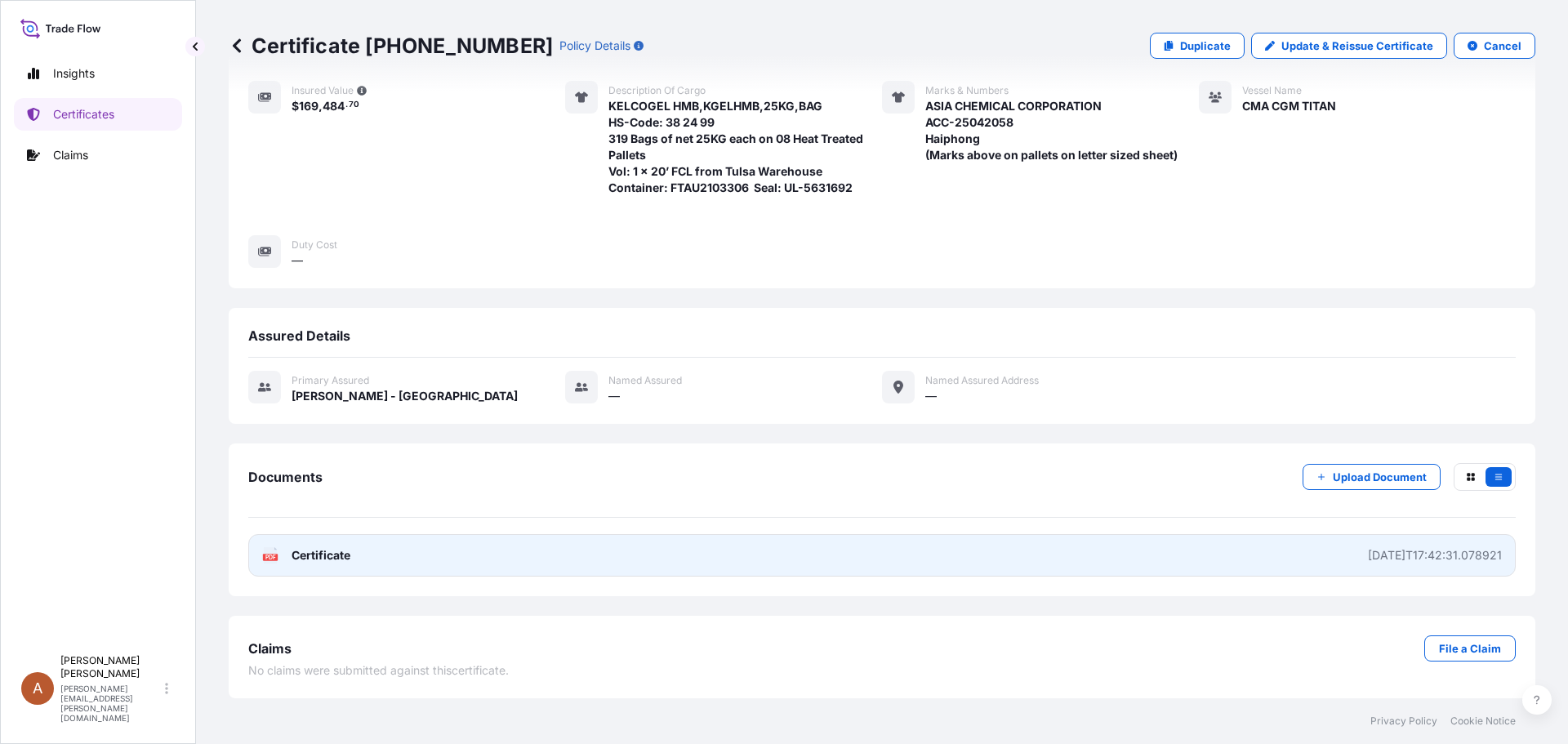
click at [324, 551] on span "Certificate" at bounding box center [320, 555] width 59 height 17
